Goal: Navigation & Orientation: Understand site structure

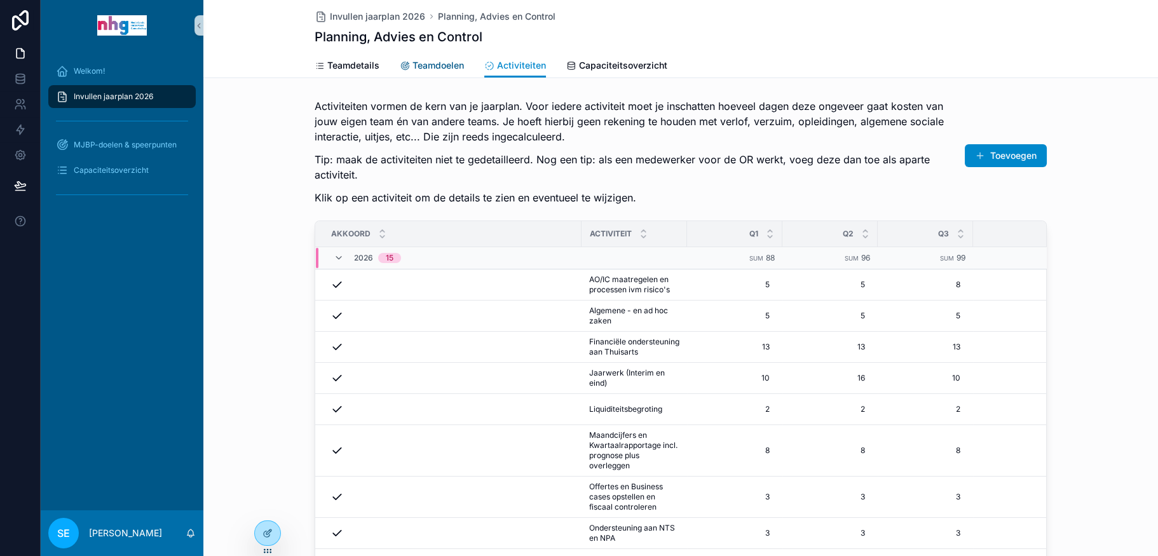
click at [426, 59] on span "Teamdoelen" at bounding box center [437, 65] width 51 height 13
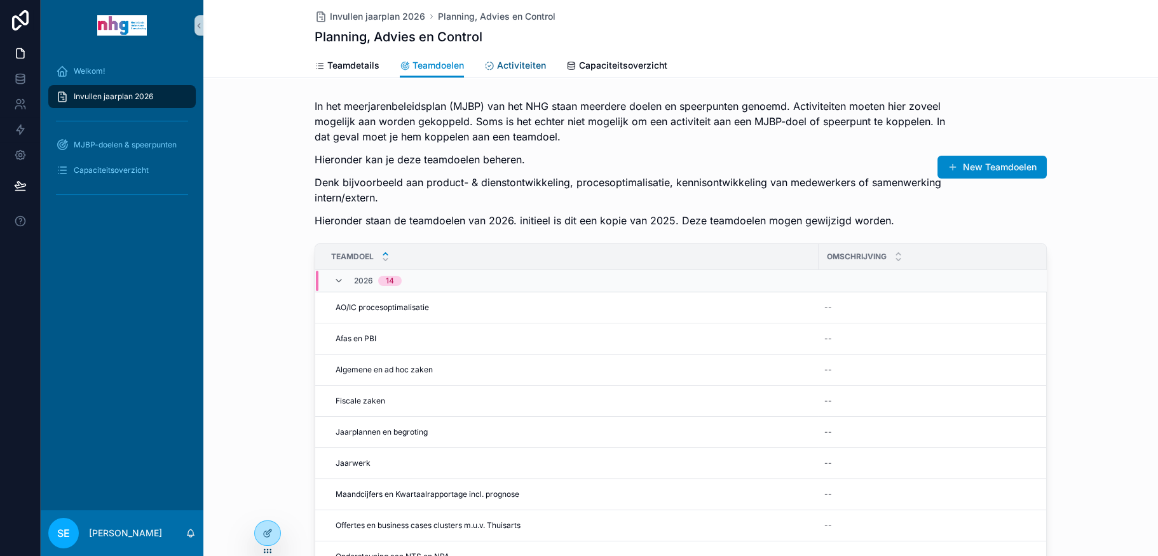
click at [508, 59] on span "Activiteiten" at bounding box center [521, 65] width 49 height 13
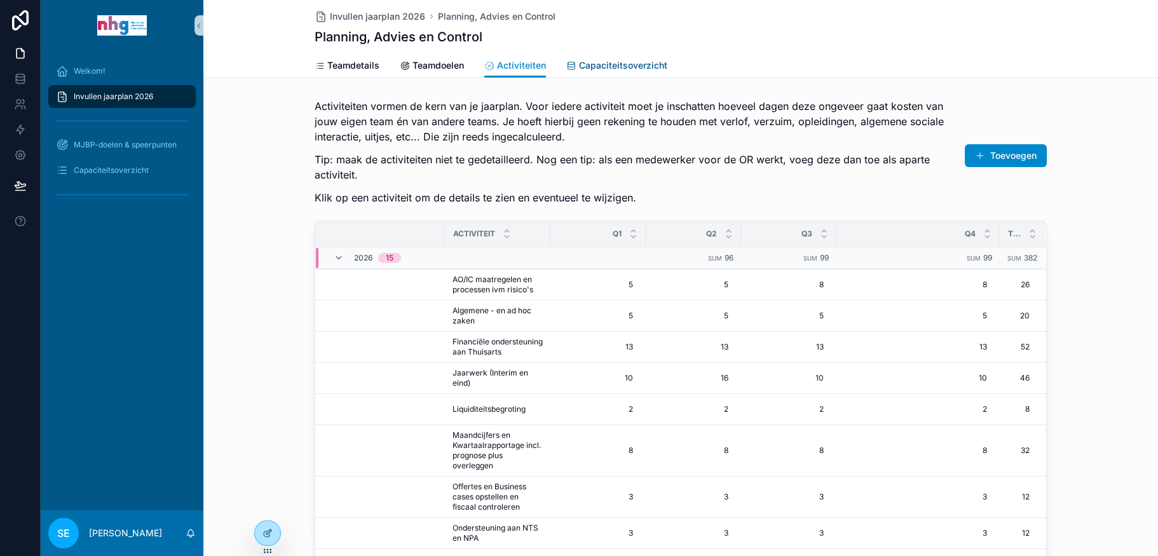
click at [625, 65] on span "Capaciteitsoverzicht" at bounding box center [623, 65] width 88 height 13
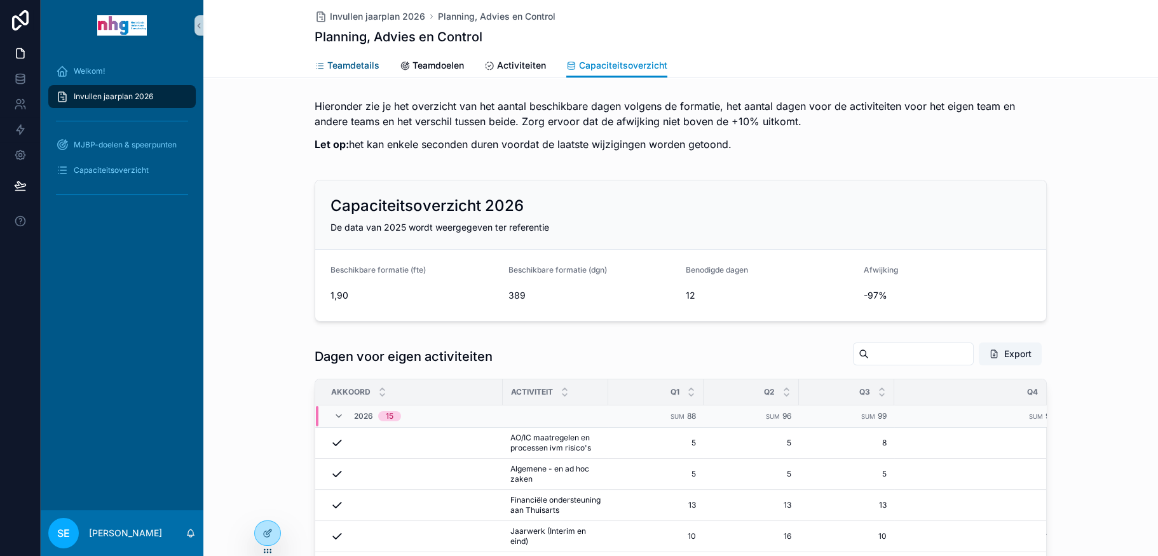
click at [347, 66] on span "Teamdetails" at bounding box center [353, 65] width 52 height 13
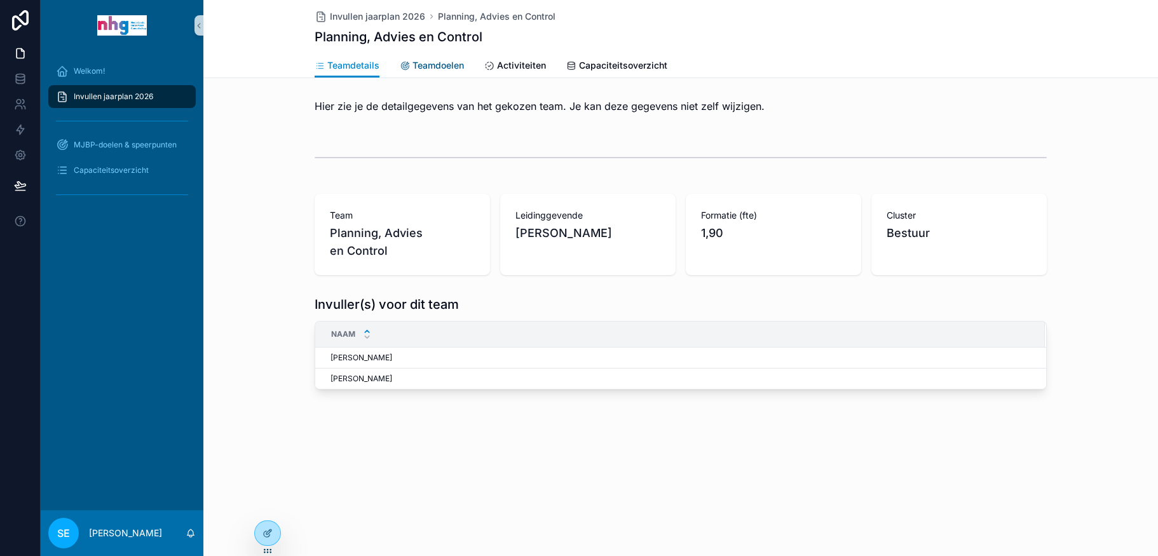
click at [429, 72] on link "Teamdoelen" at bounding box center [432, 66] width 64 height 25
